Goal: Task Accomplishment & Management: Use online tool/utility

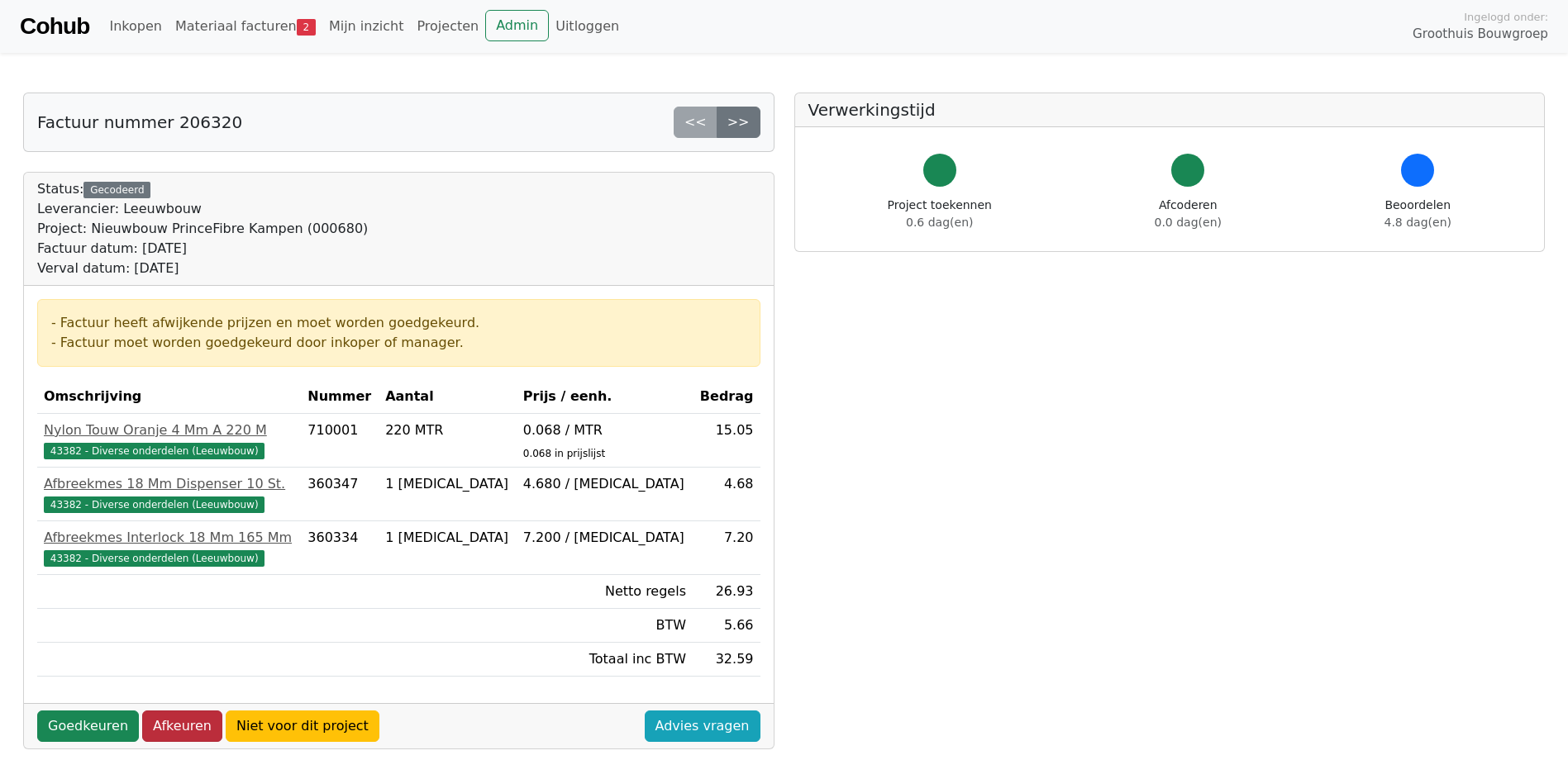
click at [166, 727] on link "Afkeuren" at bounding box center [182, 726] width 80 height 32
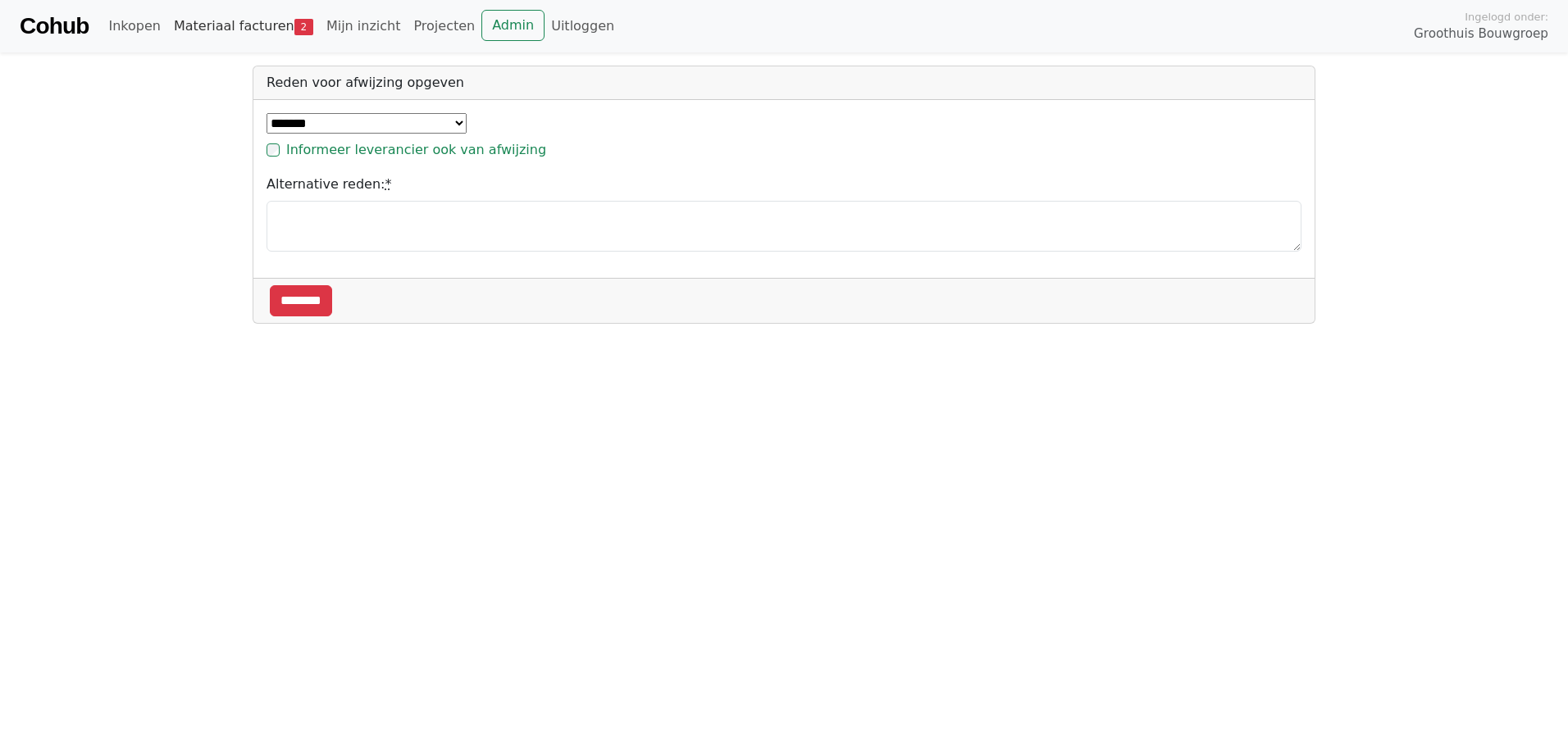
click at [233, 27] on link "Materiaal facturen 2" at bounding box center [243, 26] width 153 height 33
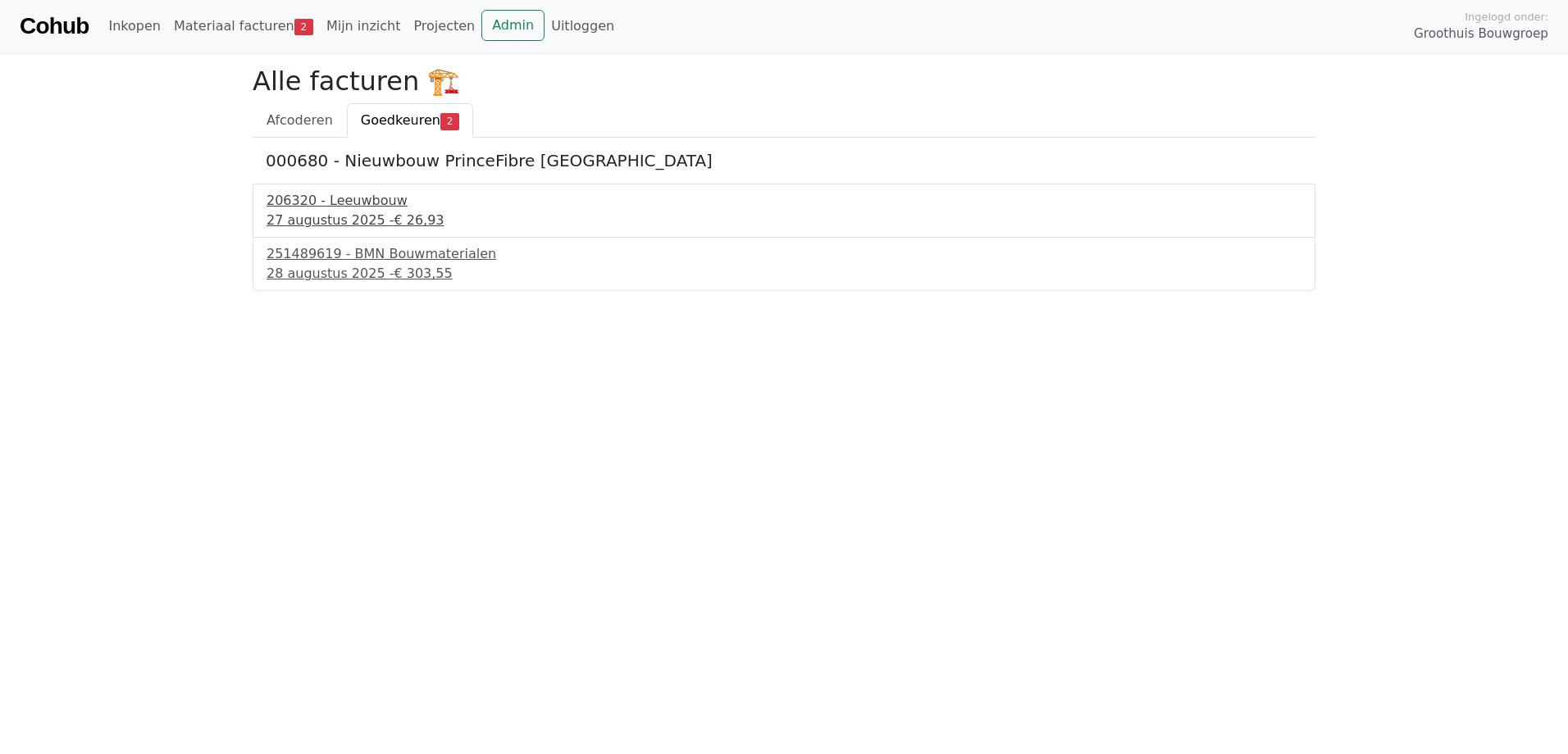
click at [393, 221] on span "€ 26,93" at bounding box center [418, 220] width 50 height 15
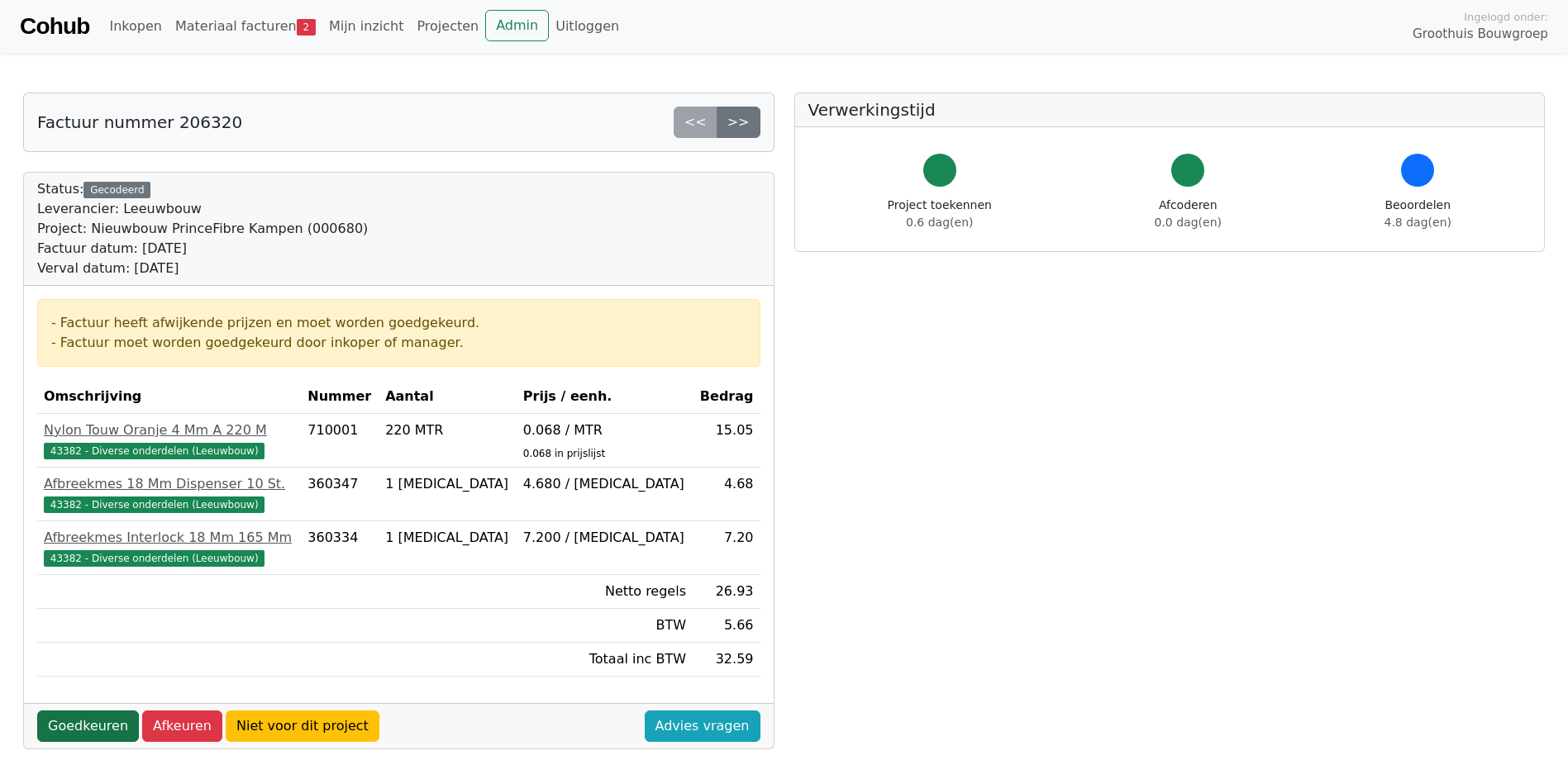
click at [95, 731] on link "Goedkeuren" at bounding box center [87, 726] width 102 height 32
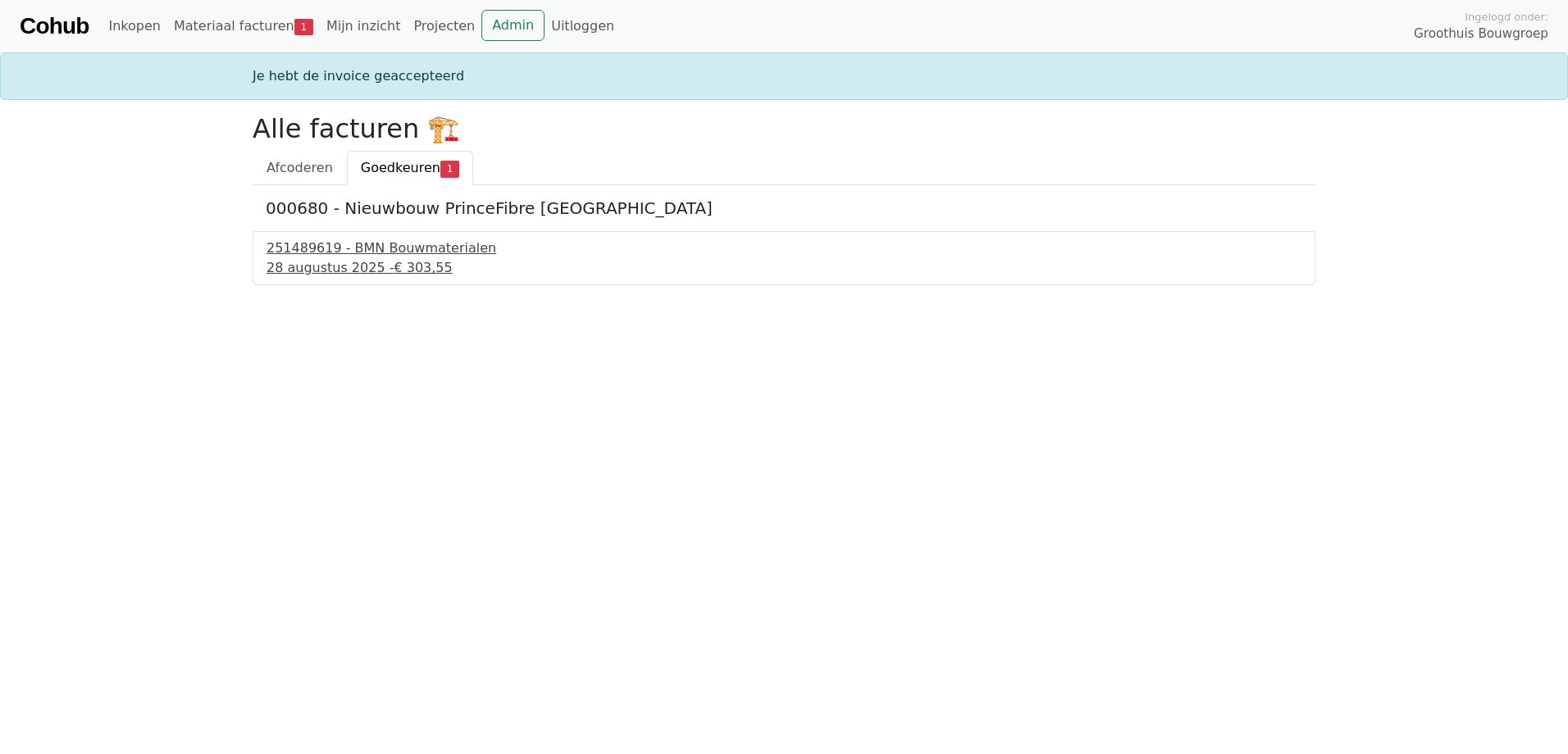
click at [383, 248] on div "251489619 - BMN Bouwmaterialen" at bounding box center [784, 248] width 1035 height 20
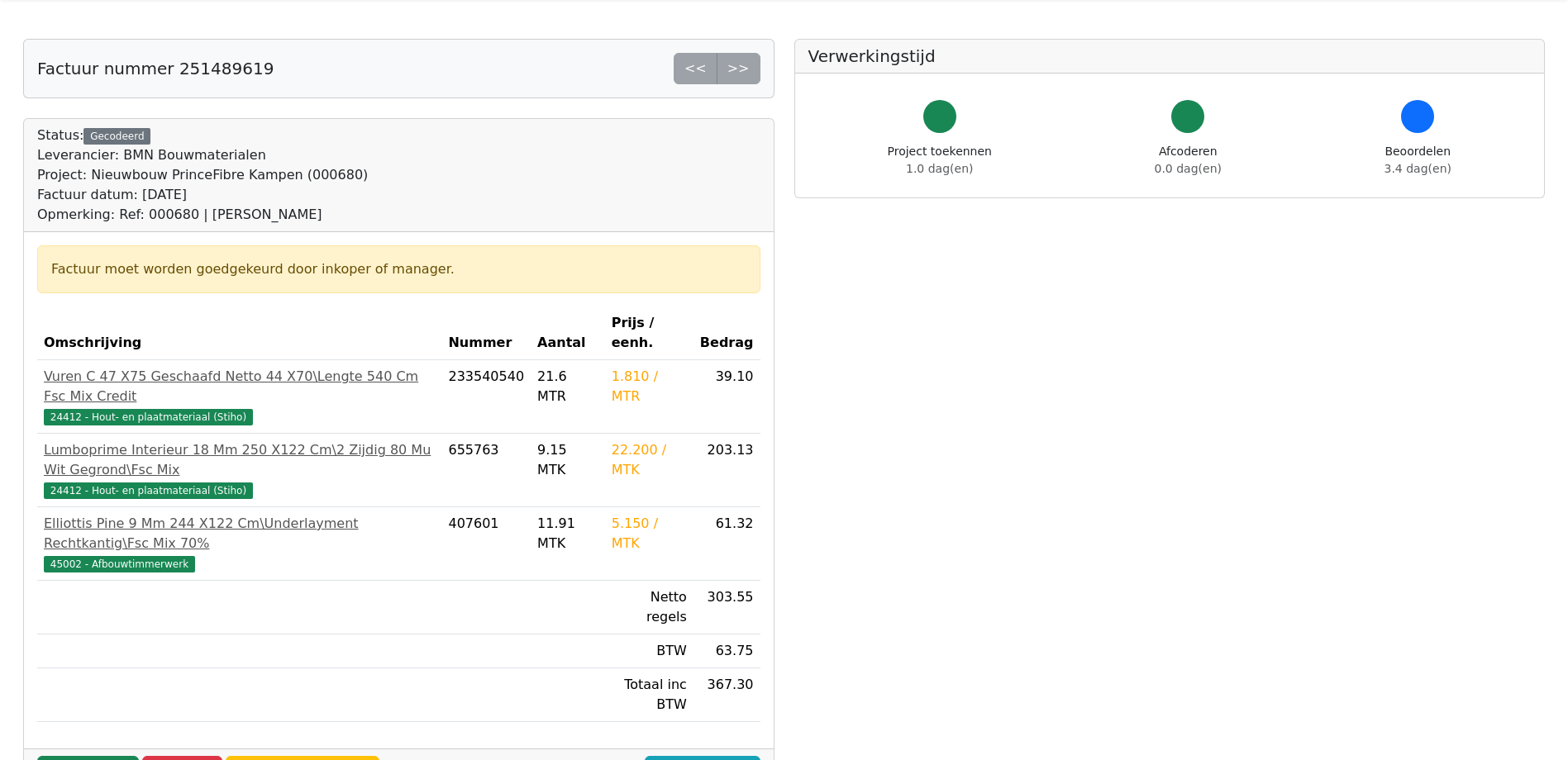
scroll to position [83, 0]
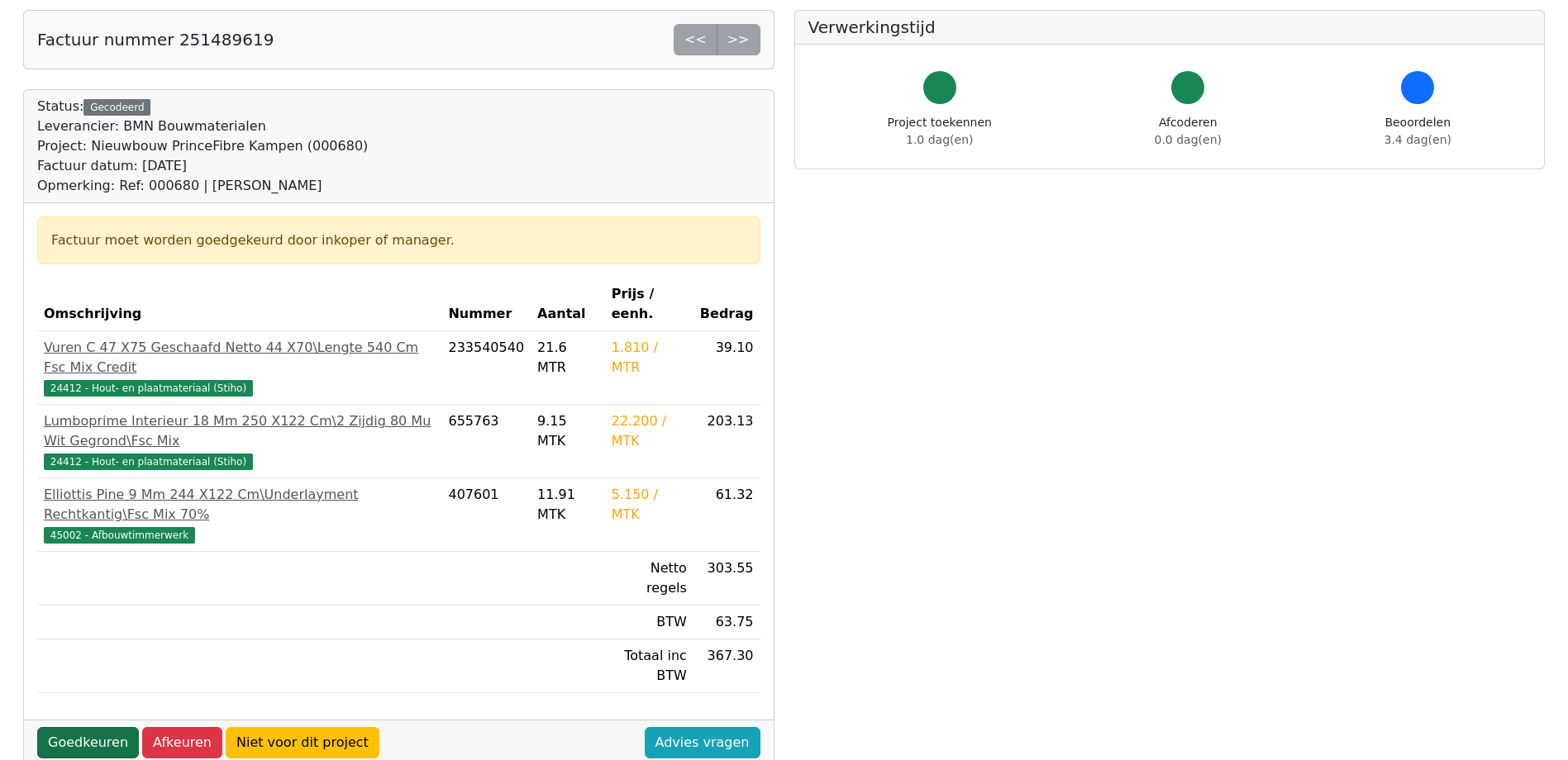
click at [73, 728] on link "Goedkeuren" at bounding box center [87, 743] width 102 height 32
